Goal: Task Accomplishment & Management: Manage account settings

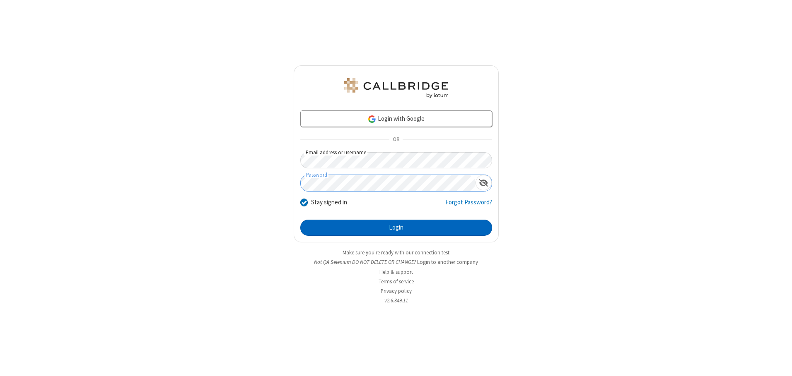
click at [396, 228] on button "Login" at bounding box center [396, 228] width 192 height 17
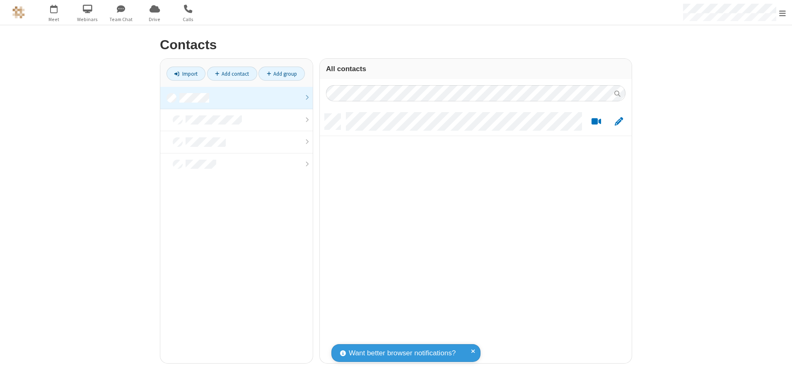
scroll to position [250, 306]
click at [236, 98] on link at bounding box center [236, 98] width 152 height 22
click at [232, 74] on link "Add contact" at bounding box center [232, 74] width 50 height 14
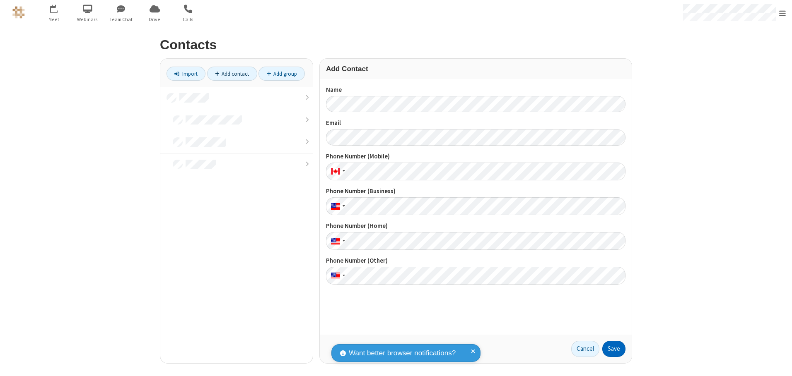
click at [614, 349] on button "Save" at bounding box center [613, 349] width 23 height 17
